Goal: Communication & Community: Answer question/provide support

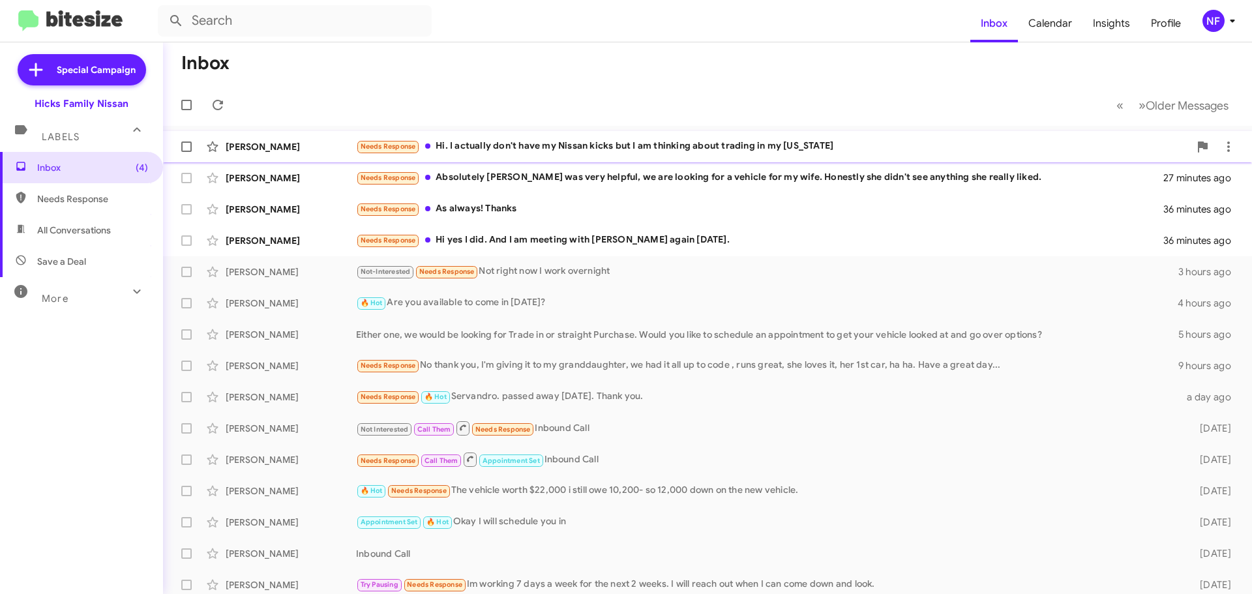
click at [649, 143] on div "Needs Response Hi. I actually don't have my Nissan kicks but I am thinking abou…" at bounding box center [773, 146] width 834 height 15
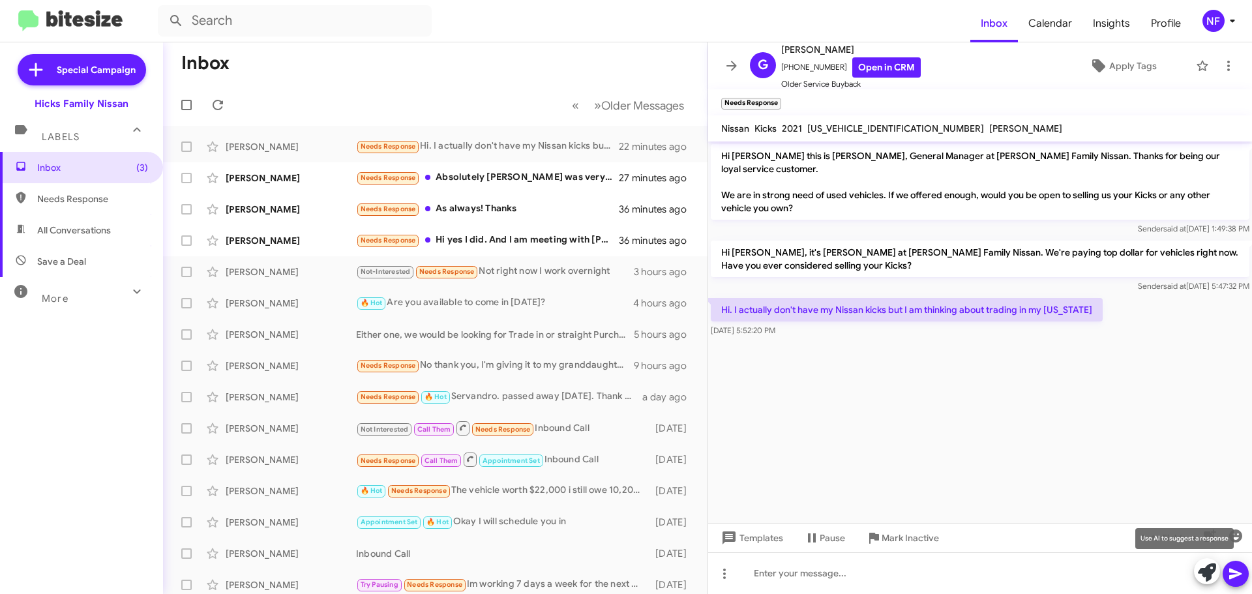
click at [1205, 568] on icon at bounding box center [1207, 573] width 18 height 18
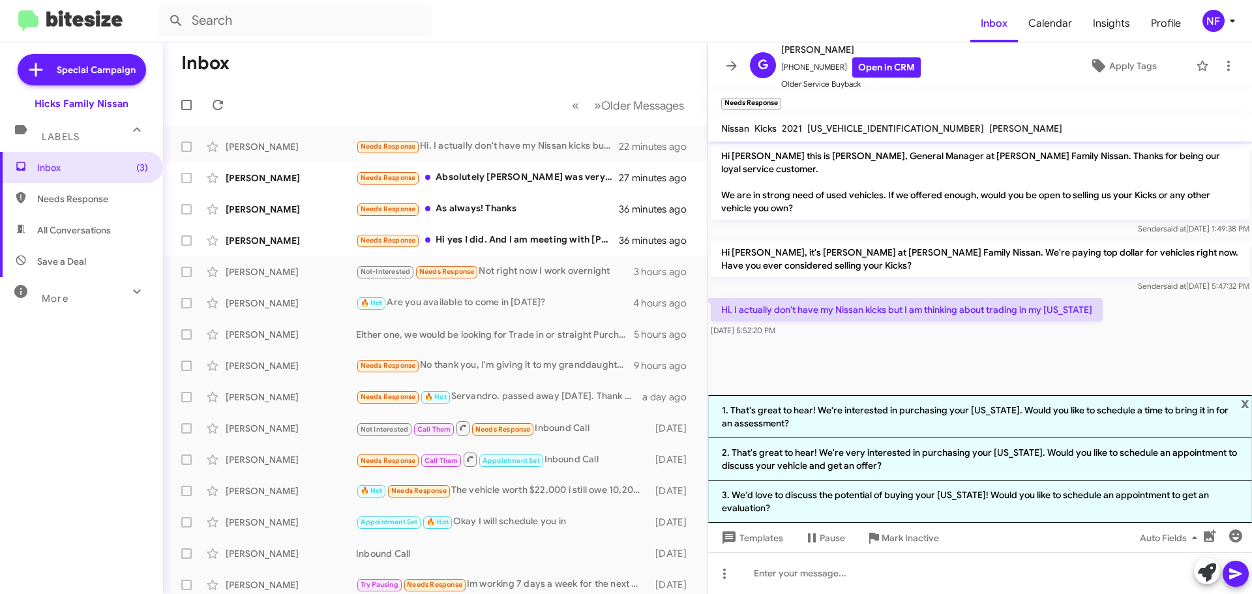
click at [832, 499] on li "3. We'd love to discuss the potential of buying your [US_STATE]! Would you like…" at bounding box center [980, 502] width 544 height 42
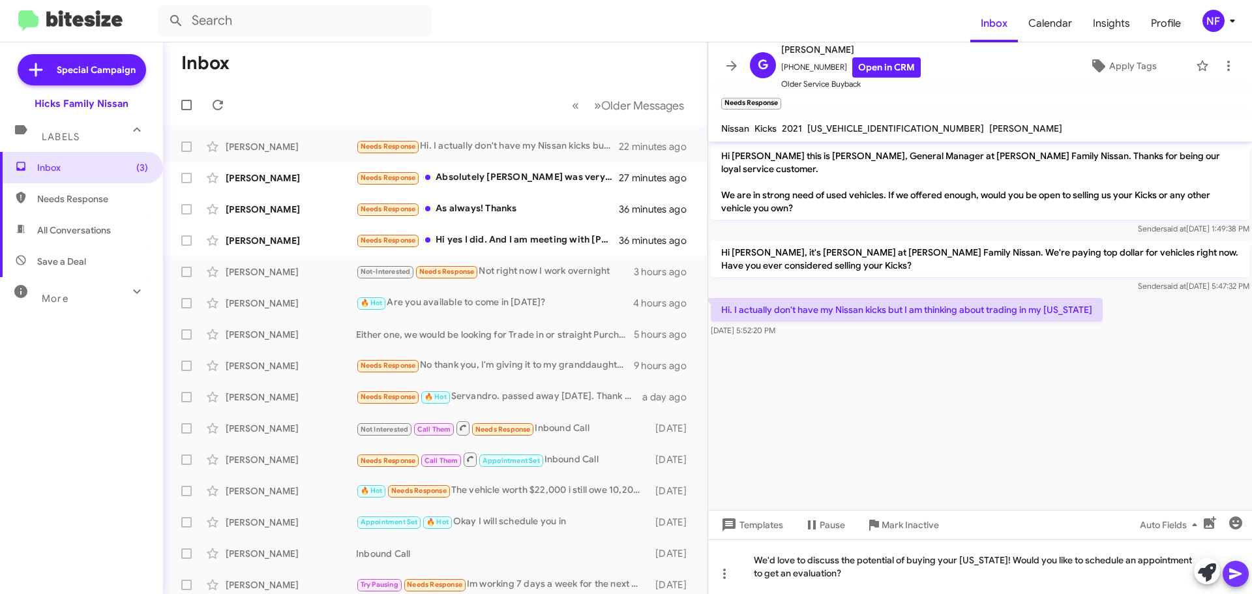
click at [1234, 573] on icon at bounding box center [1236, 574] width 16 height 16
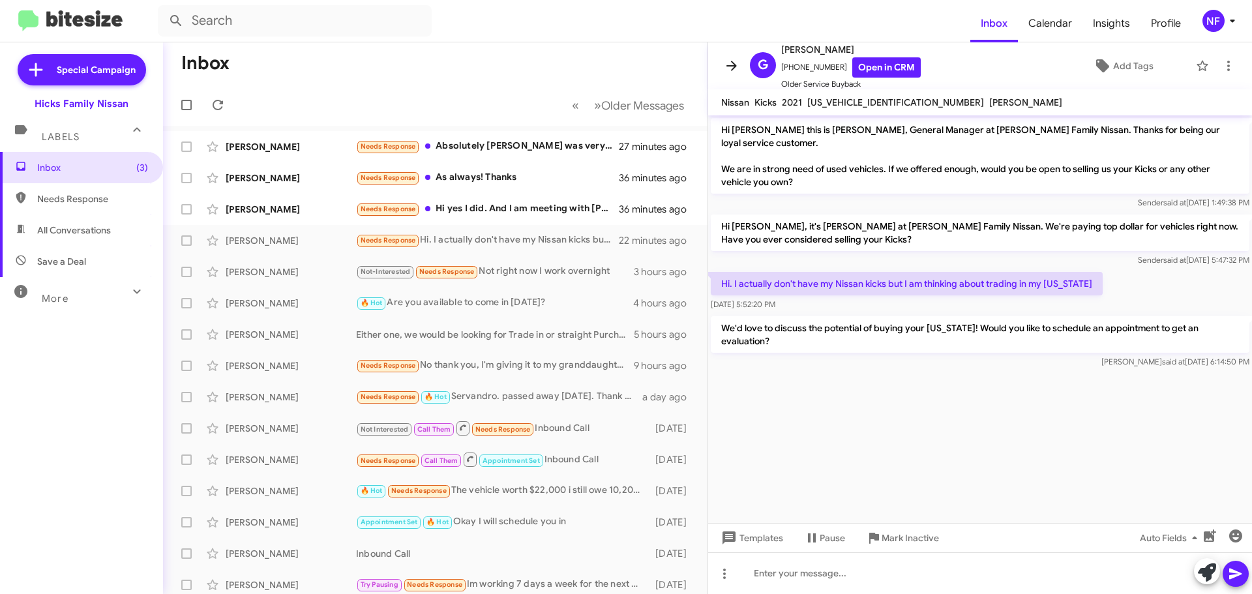
click at [731, 70] on icon at bounding box center [732, 66] width 16 height 16
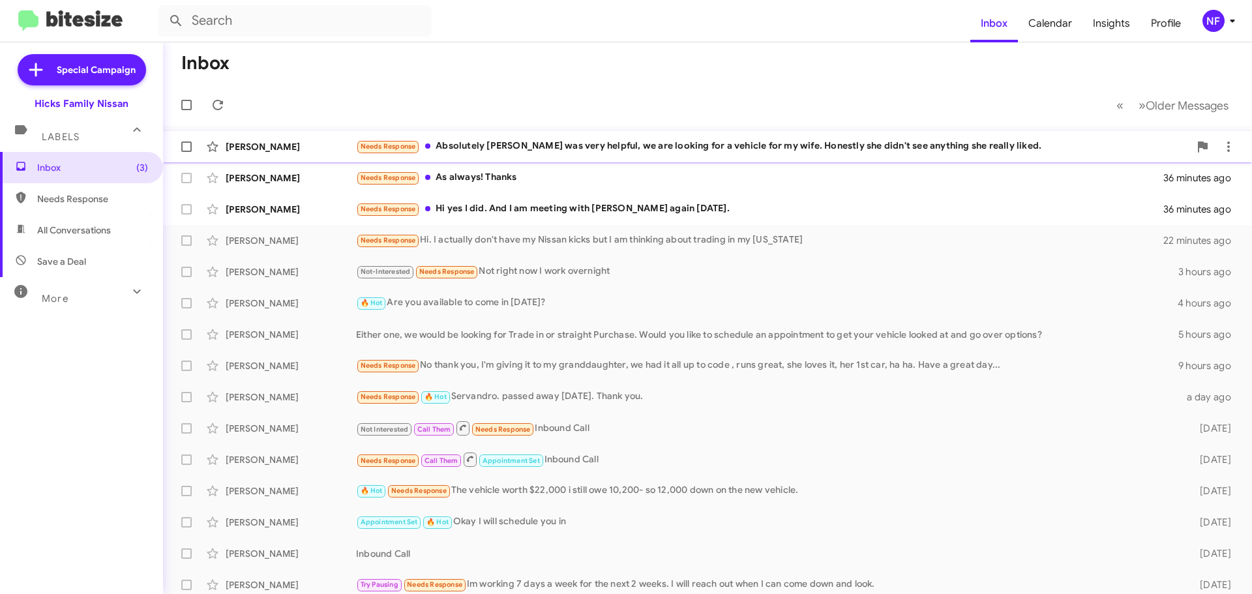
click at [530, 151] on div "Needs Response Absolutely [PERSON_NAME] was very helpful, we are looking for a …" at bounding box center [773, 146] width 834 height 15
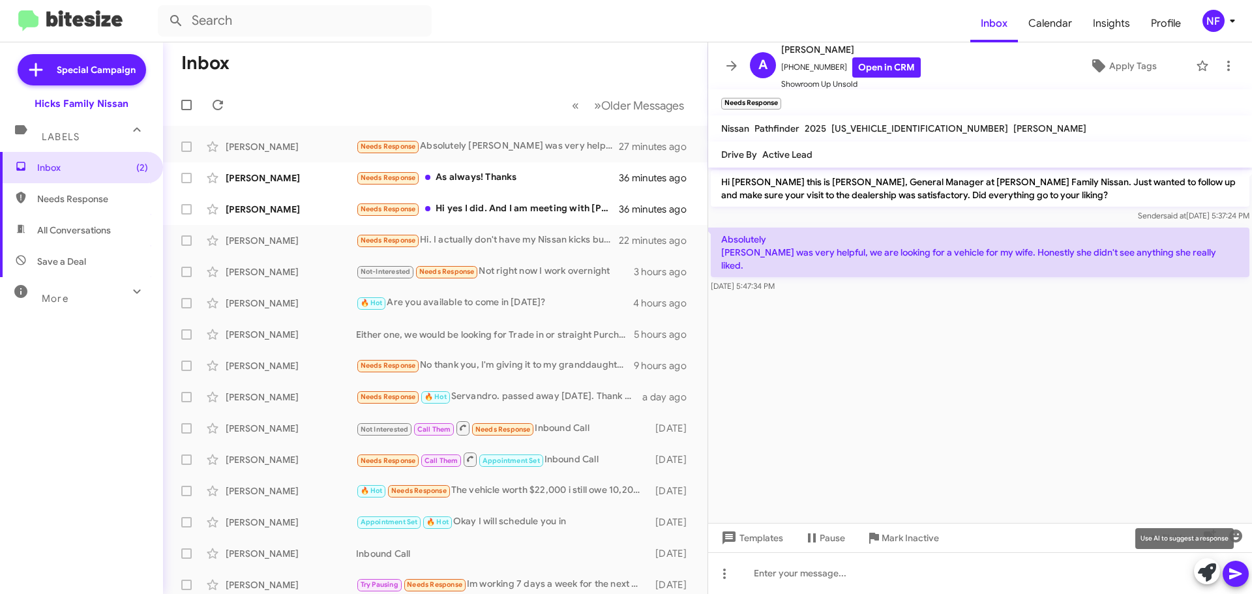
click at [1206, 573] on icon at bounding box center [1207, 573] width 18 height 18
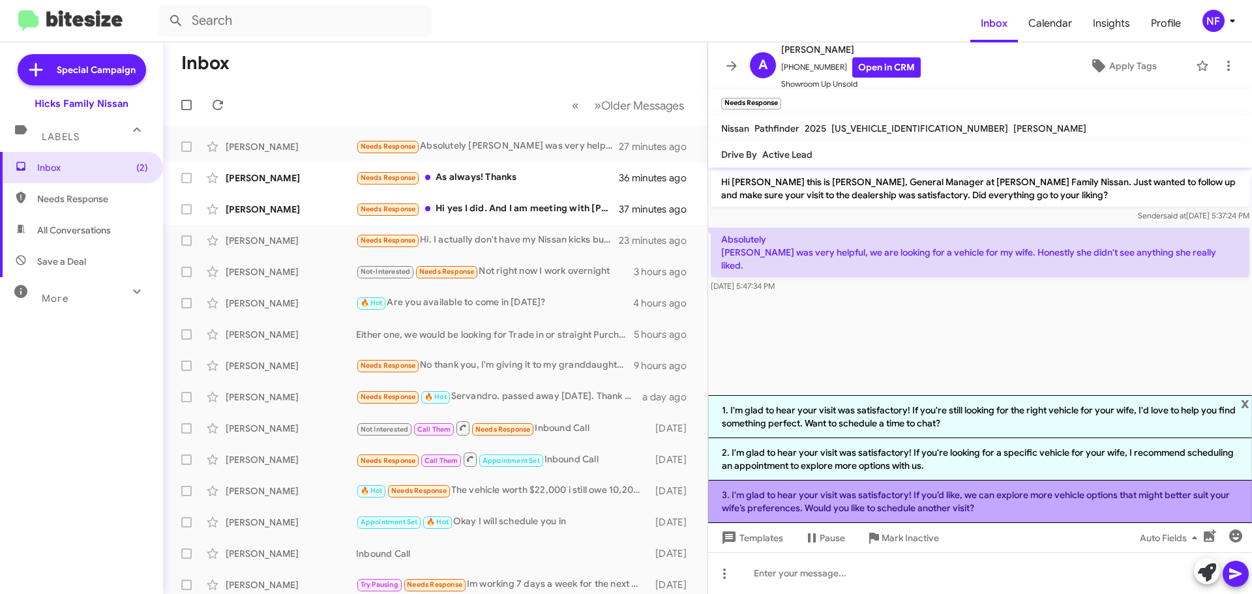
click at [967, 494] on li "3. I'm glad to hear your visit was satisfactory! If you’d like, we can explore …" at bounding box center [980, 502] width 544 height 42
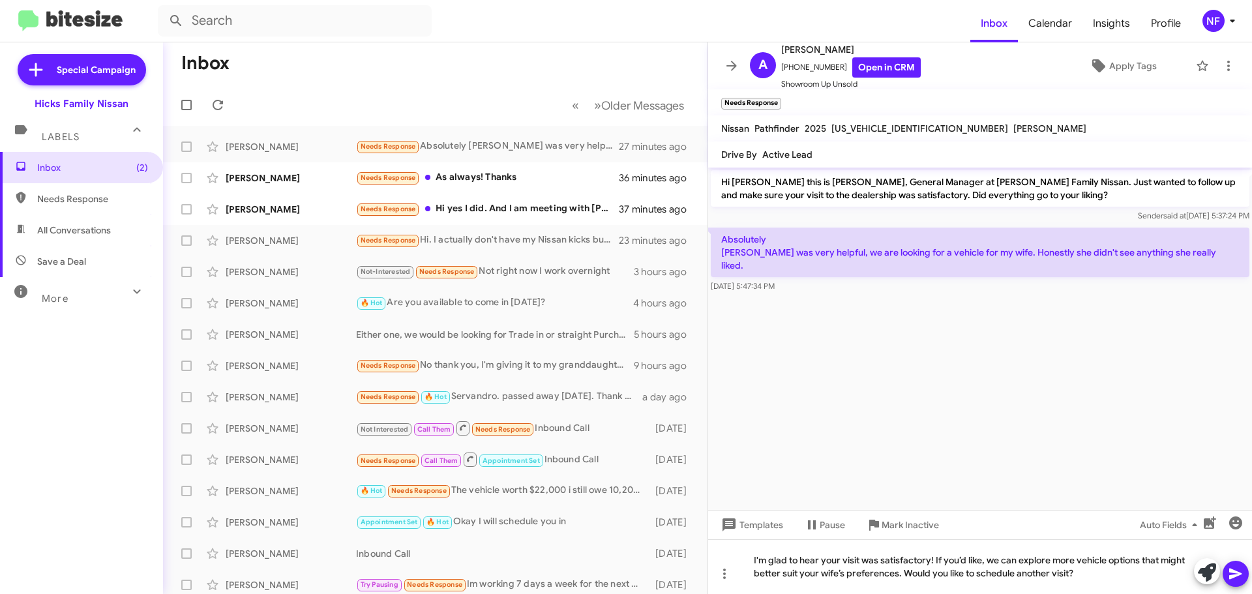
click at [1229, 569] on icon at bounding box center [1236, 574] width 16 height 16
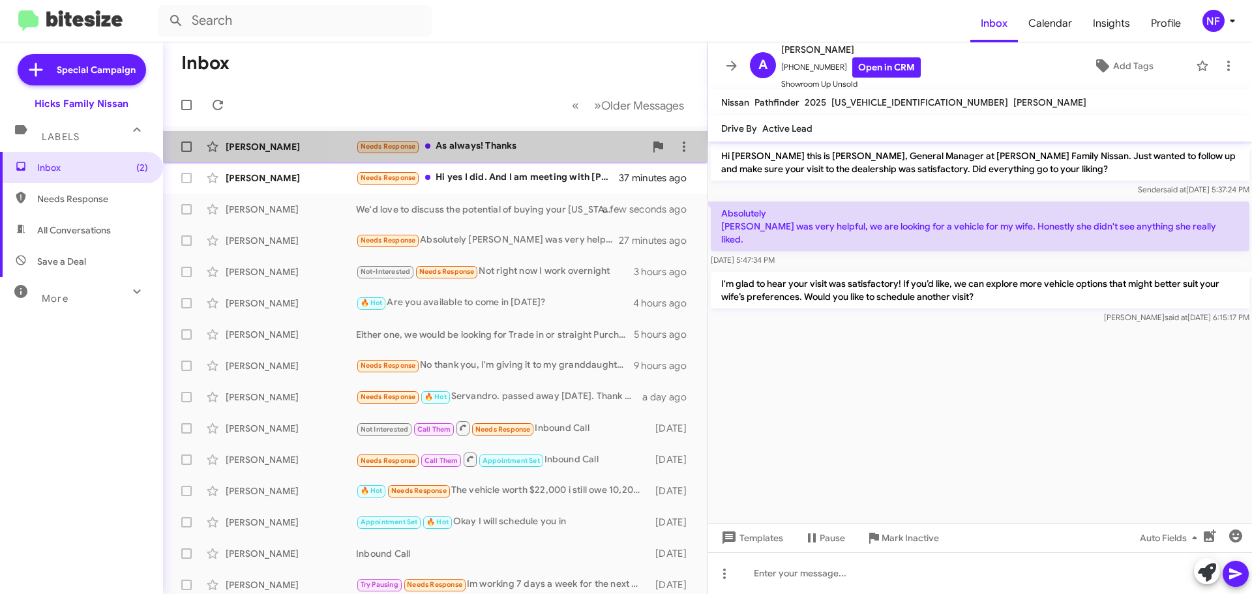
click at [531, 149] on div "Needs Response As always! Thanks" at bounding box center [500, 146] width 289 height 15
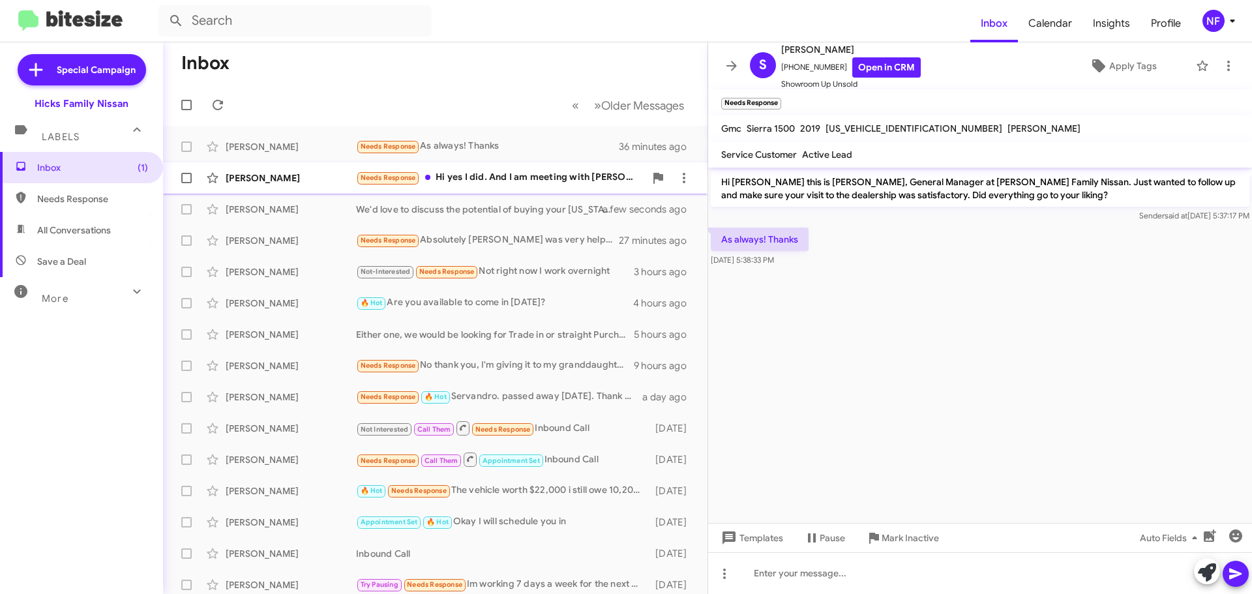
click at [472, 180] on div "Needs Response Hi yes I did. And I am meeting with [PERSON_NAME] again [DATE]." at bounding box center [500, 177] width 289 height 15
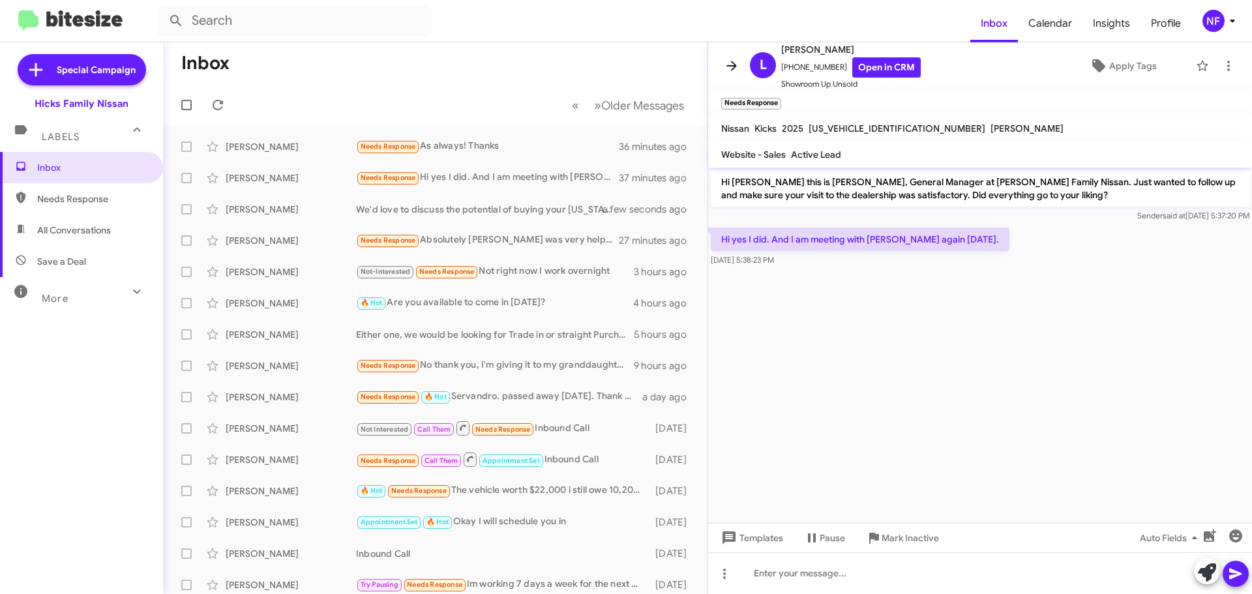
click at [731, 65] on icon at bounding box center [732, 66] width 16 height 16
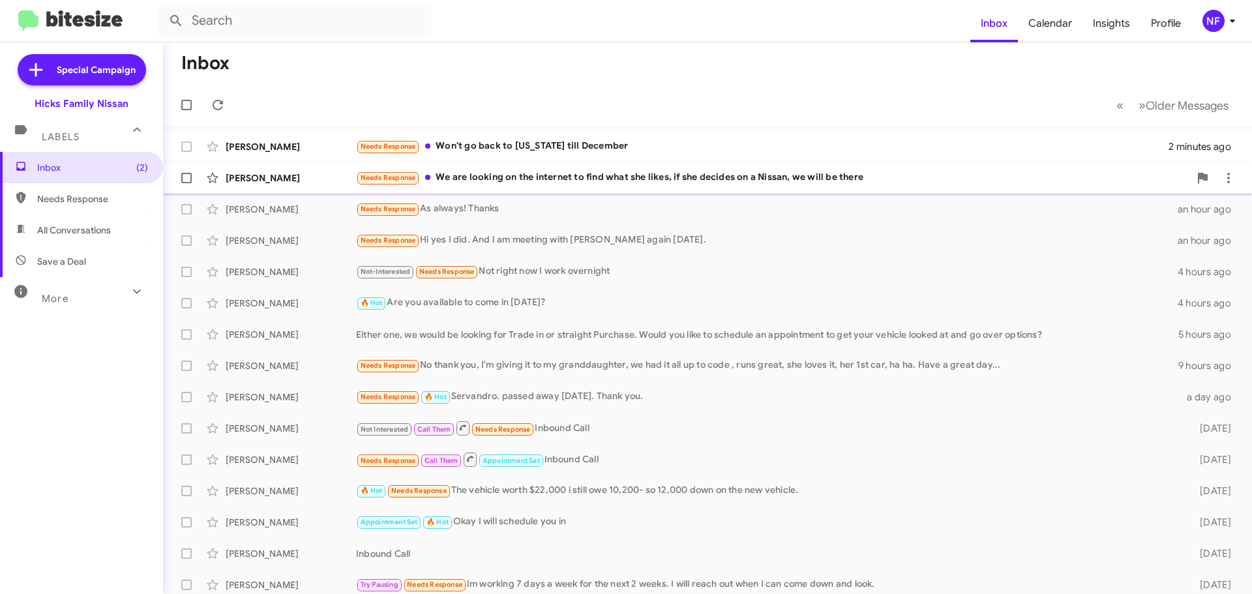
click at [318, 183] on div "[PERSON_NAME]" at bounding box center [291, 178] width 130 height 13
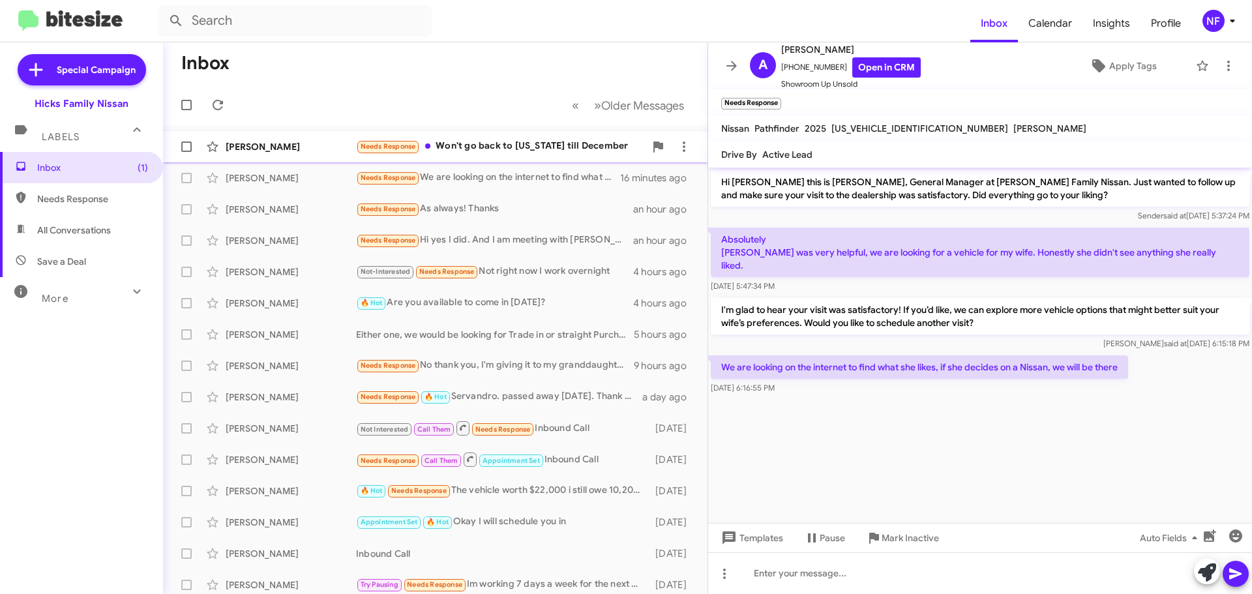
click at [451, 149] on div "Needs Response Won't go back to [US_STATE] till December" at bounding box center [500, 146] width 289 height 15
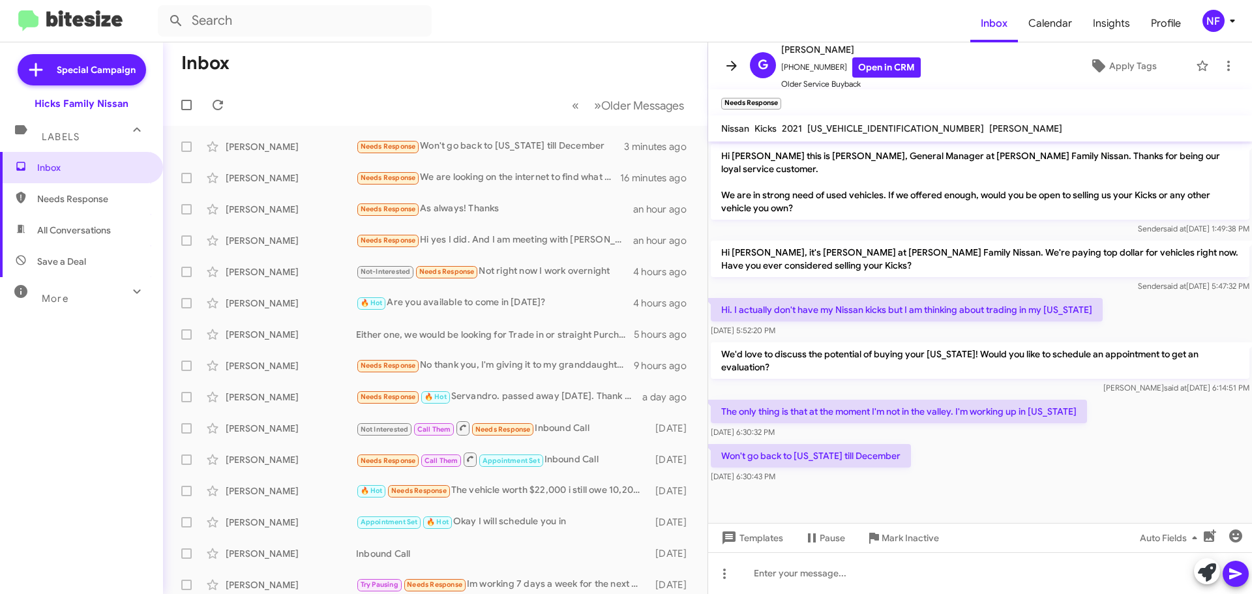
click at [738, 68] on icon at bounding box center [732, 66] width 16 height 16
